Goal: Information Seeking & Learning: Understand process/instructions

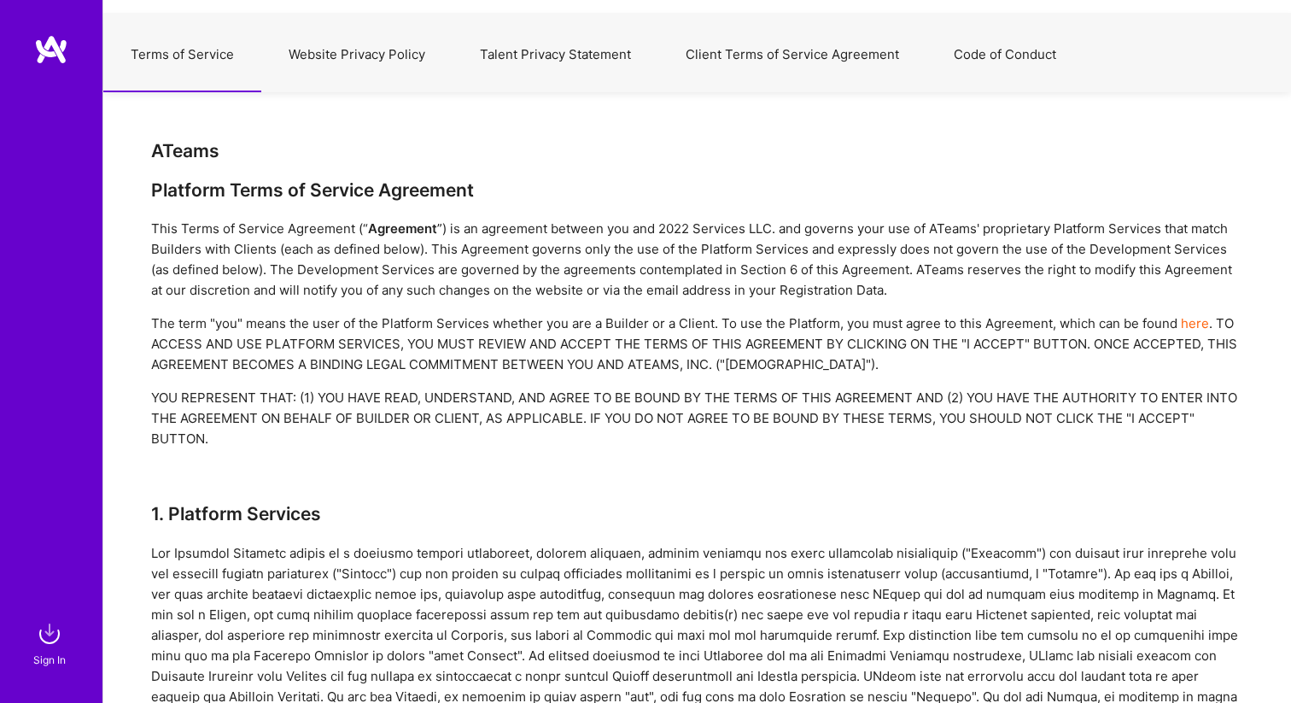
click at [551, 58] on button "Talent Privacy Statement" at bounding box center [556, 54] width 206 height 75
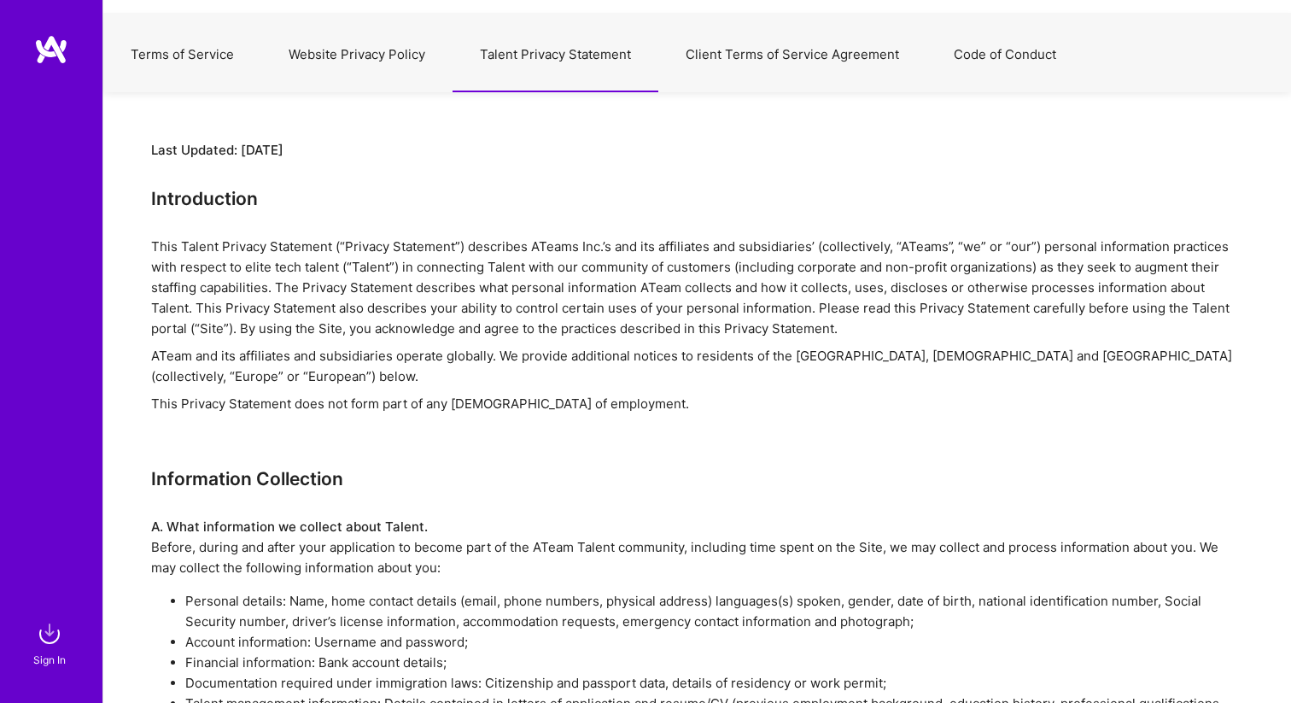
click at [962, 51] on button "Code of Conduct" at bounding box center [1005, 54] width 157 height 75
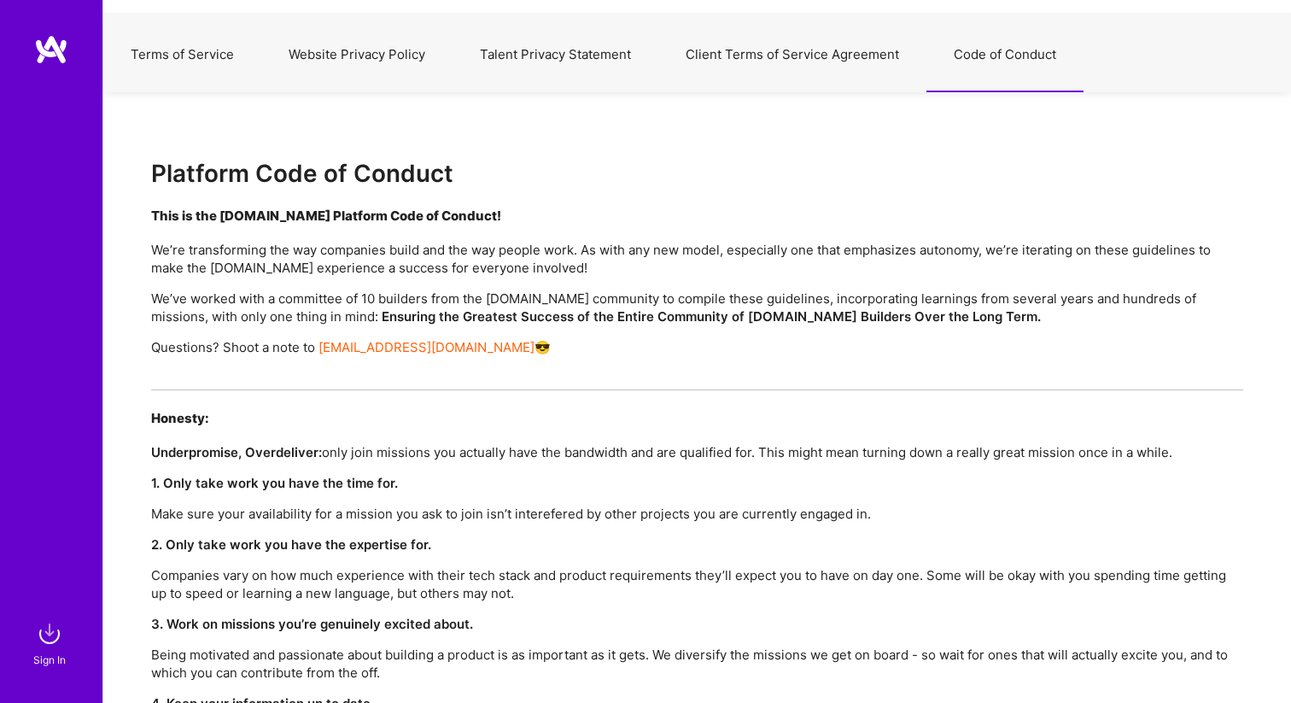
click at [220, 60] on button "Terms of Service" at bounding box center [182, 54] width 158 height 75
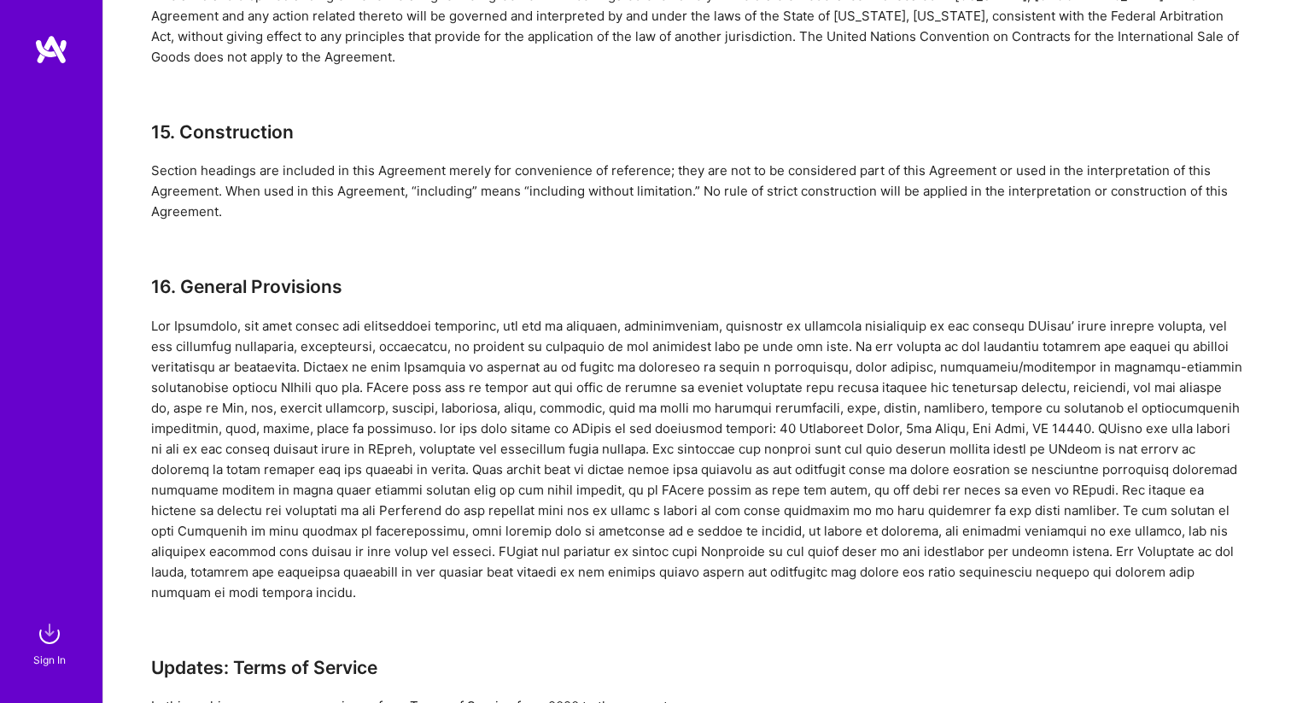
scroll to position [5088, 0]
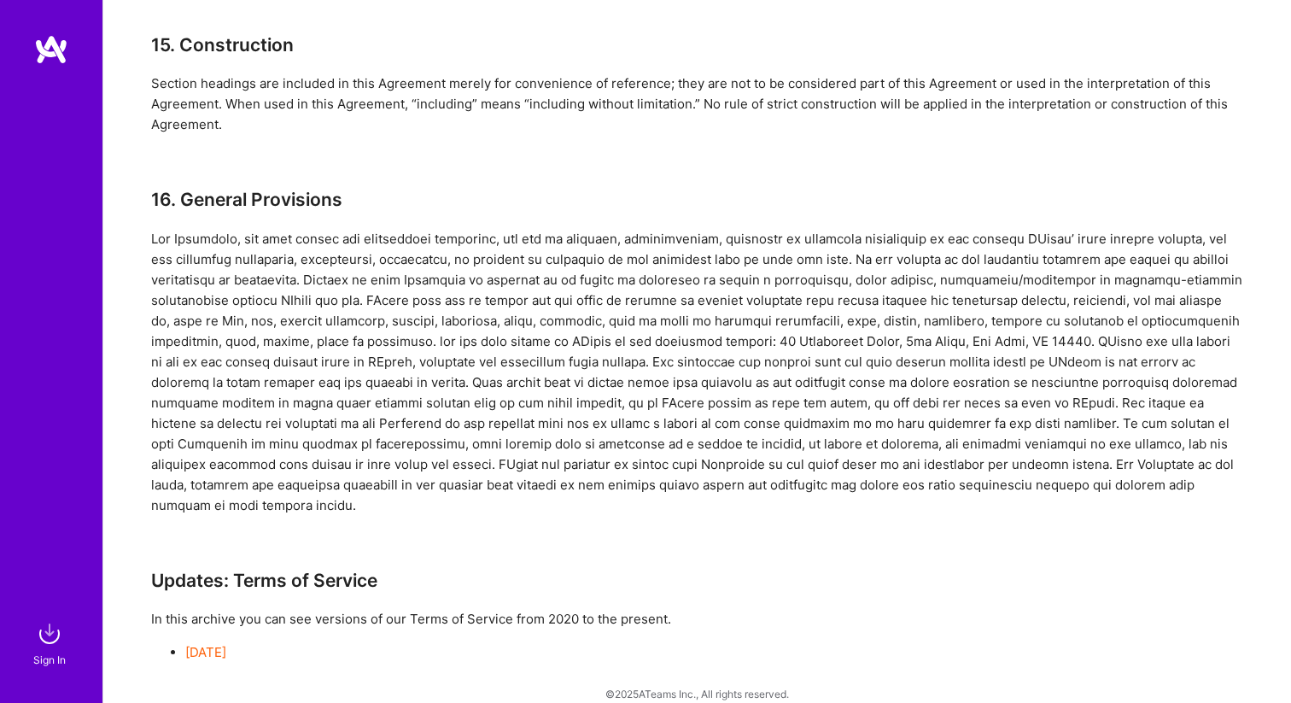
click at [226, 644] on link "[DATE]" at bounding box center [205, 652] width 41 height 16
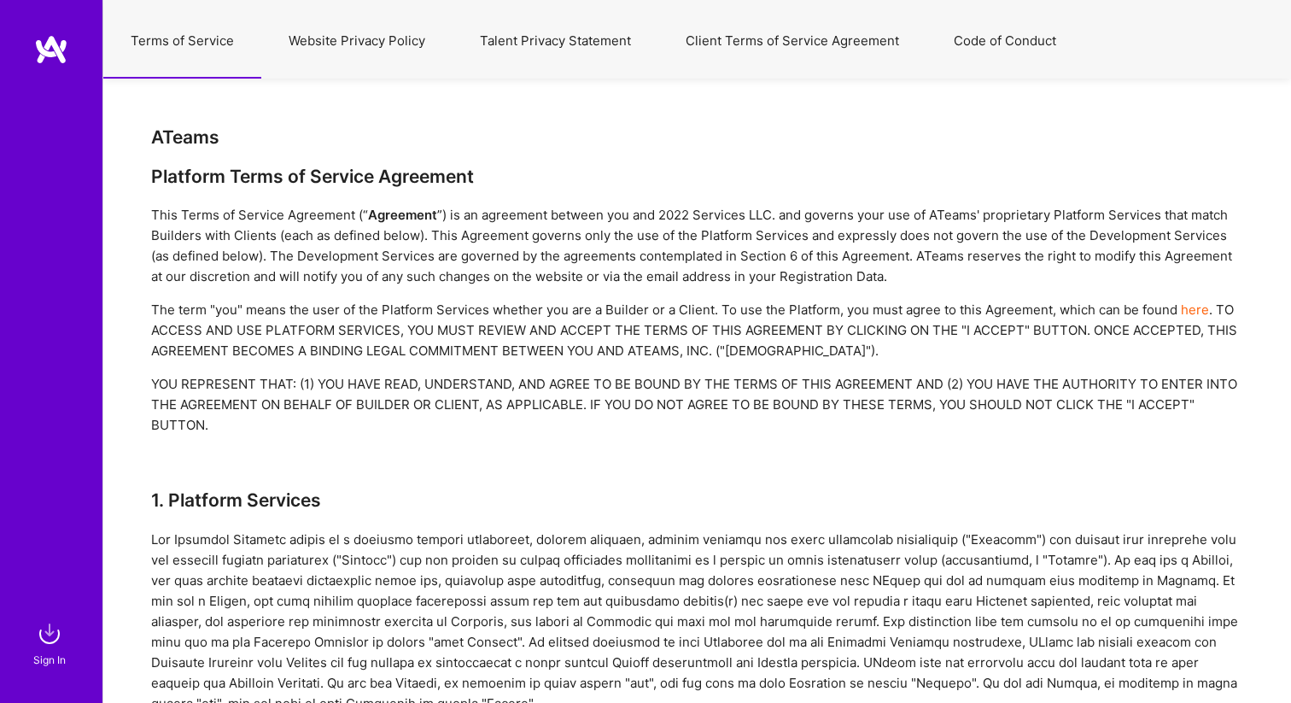
scroll to position [0, 0]
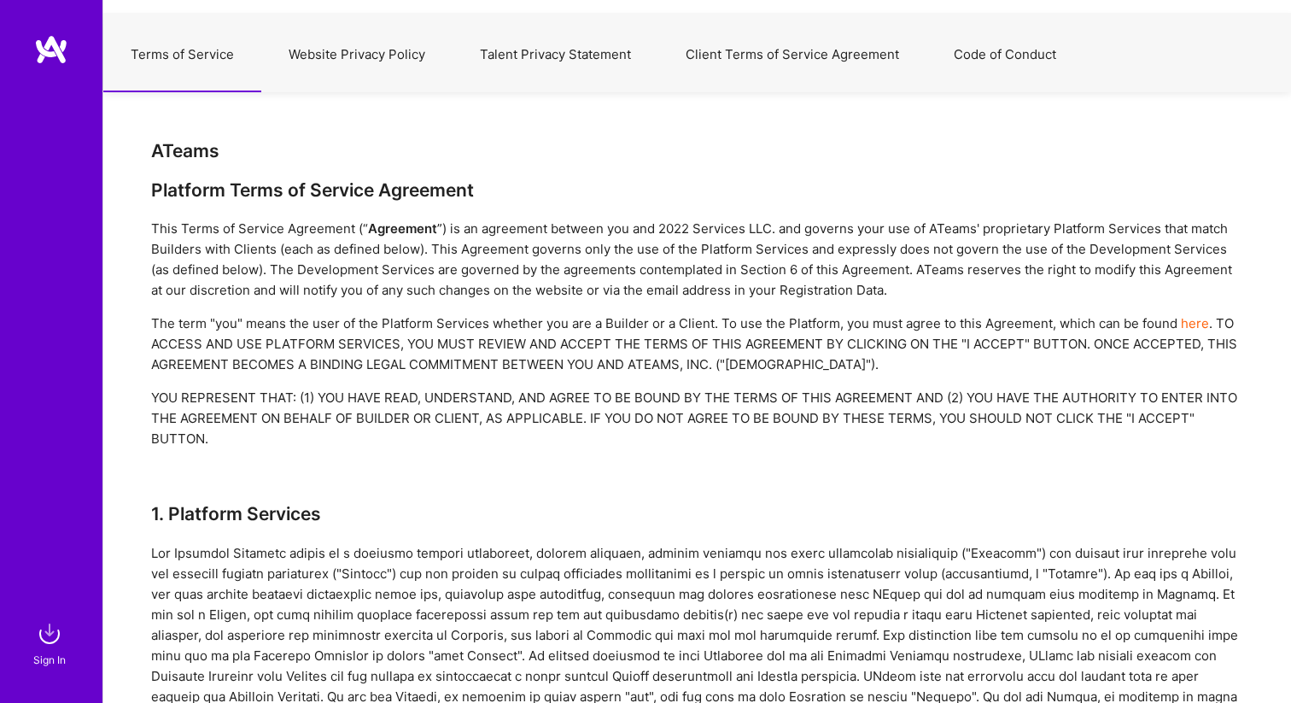
click at [57, 53] on img at bounding box center [51, 49] width 34 height 31
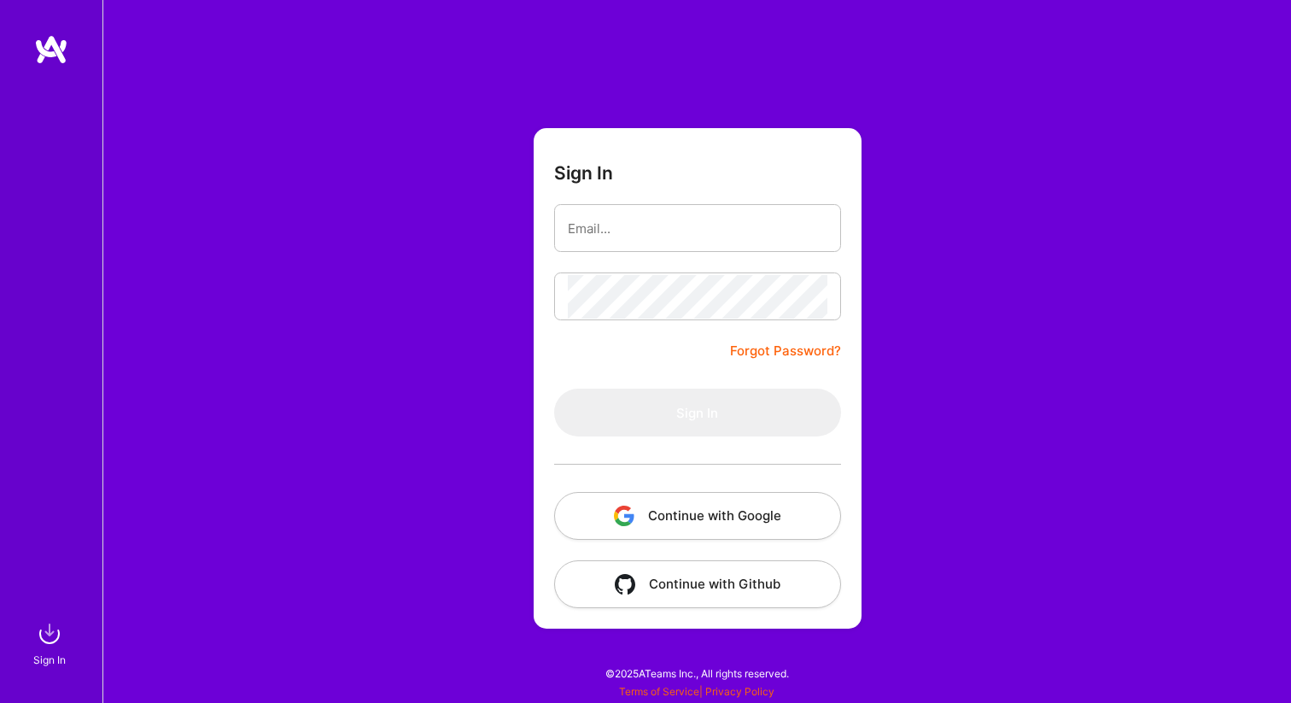
click at [55, 66] on div at bounding box center [51, 325] width 102 height 582
